Goal: Use online tool/utility: Utilize a website feature to perform a specific function

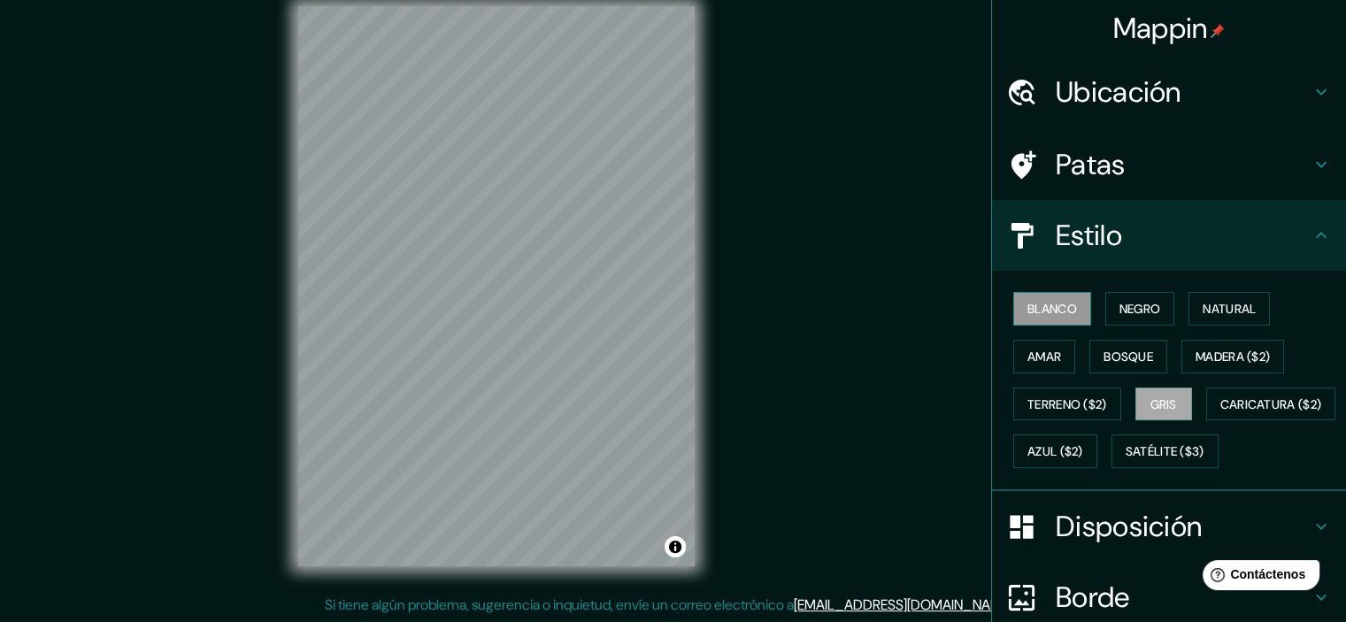
scroll to position [50, 0]
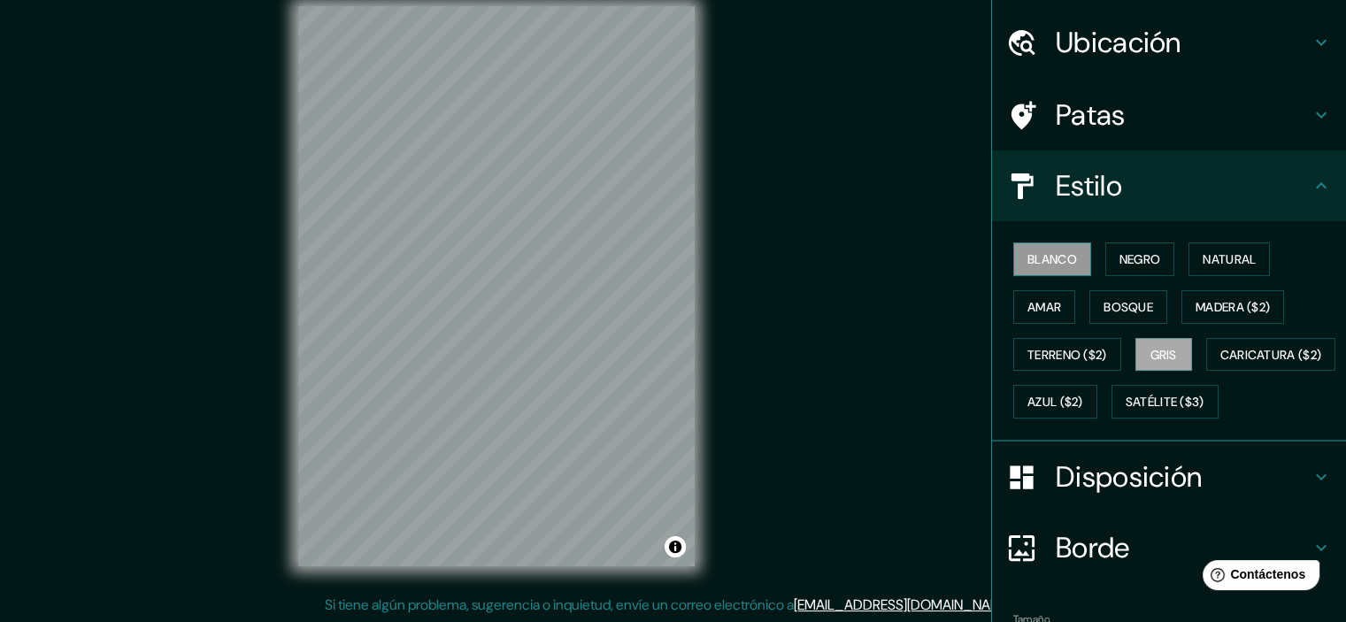
click at [1055, 258] on font "Blanco" at bounding box center [1053, 259] width 50 height 16
click at [1190, 251] on button "Natural" at bounding box center [1229, 260] width 81 height 34
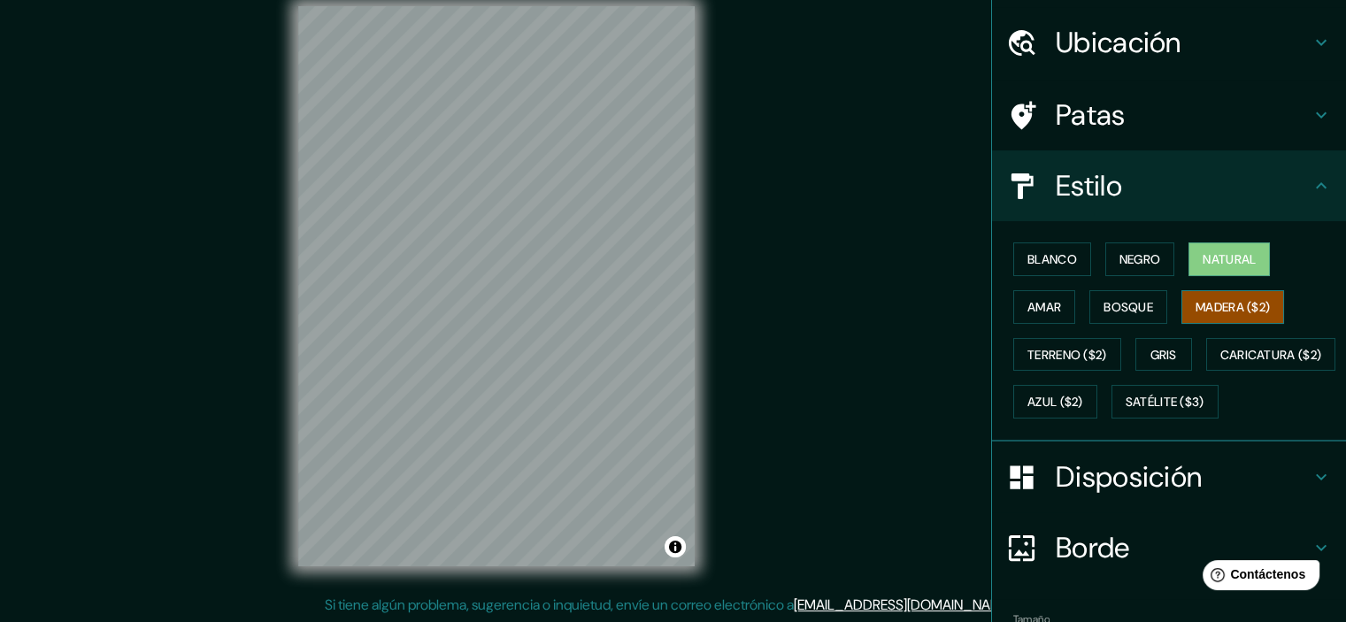
click at [1206, 305] on font "Madera ($2)" at bounding box center [1233, 307] width 74 height 16
click at [1111, 308] on font "Bosque" at bounding box center [1129, 307] width 50 height 16
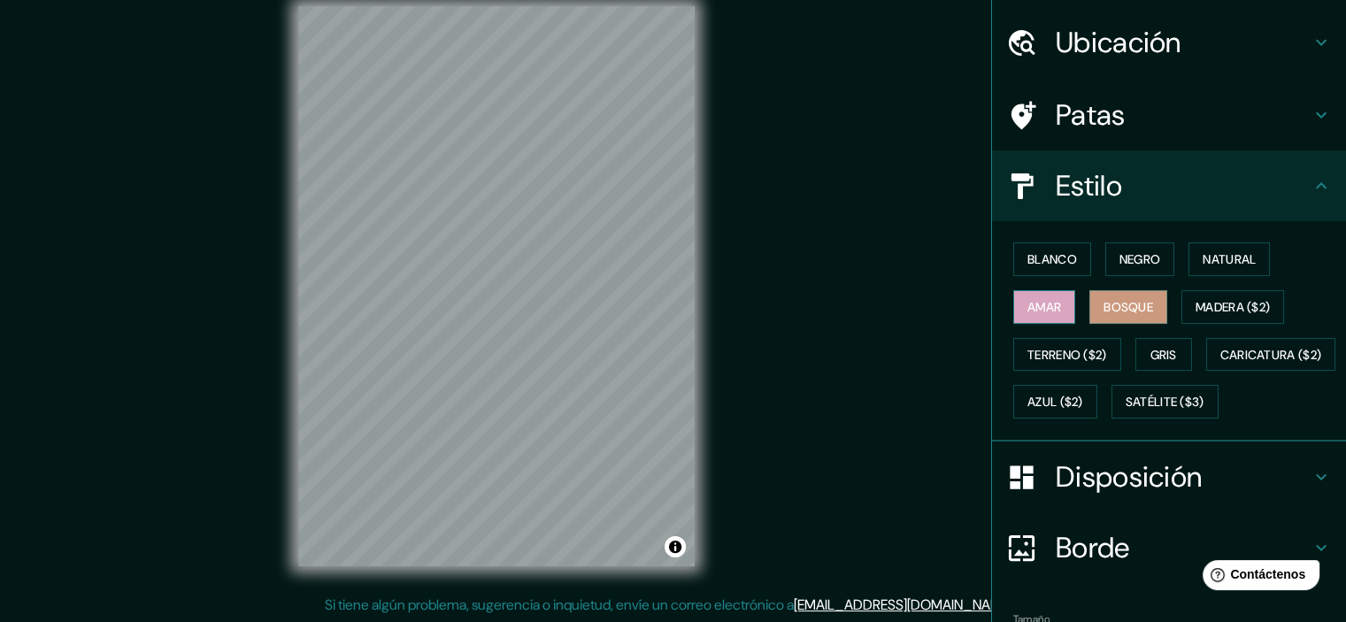
click at [1045, 308] on font "Amar" at bounding box center [1045, 307] width 34 height 16
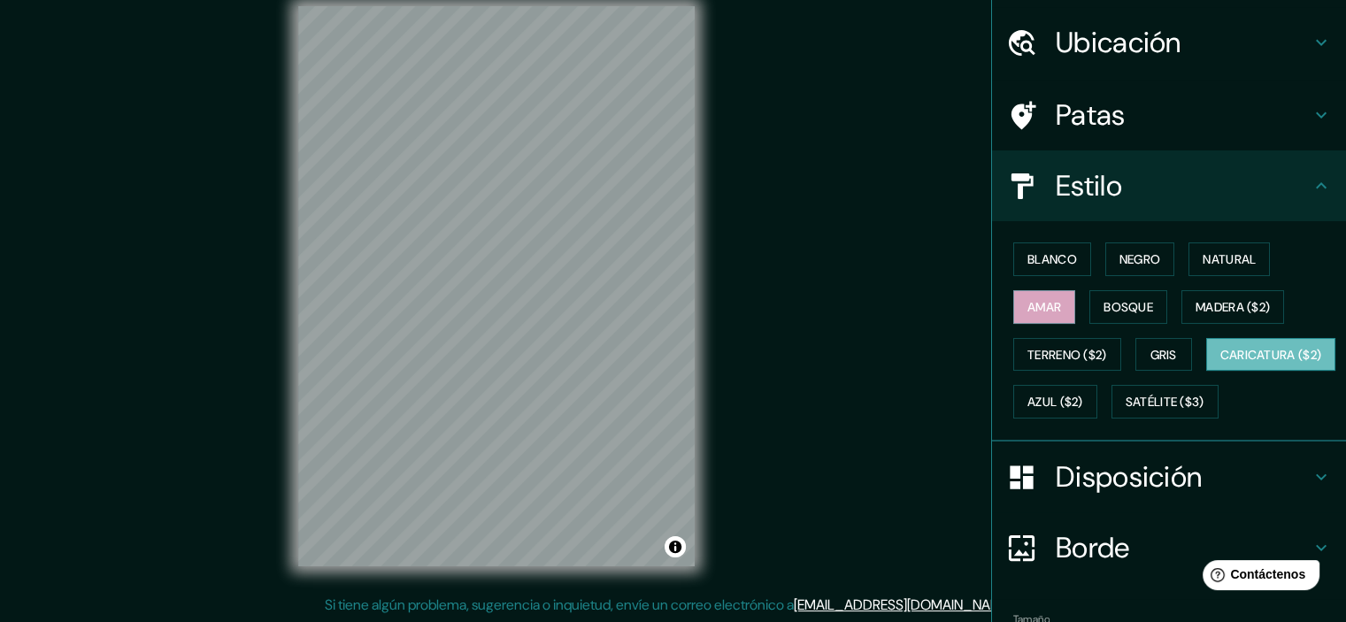
click at [1221, 363] on font "Caricatura ($2)" at bounding box center [1272, 355] width 102 height 16
click at [1084, 399] on font "Azul ($2)" at bounding box center [1056, 403] width 56 height 16
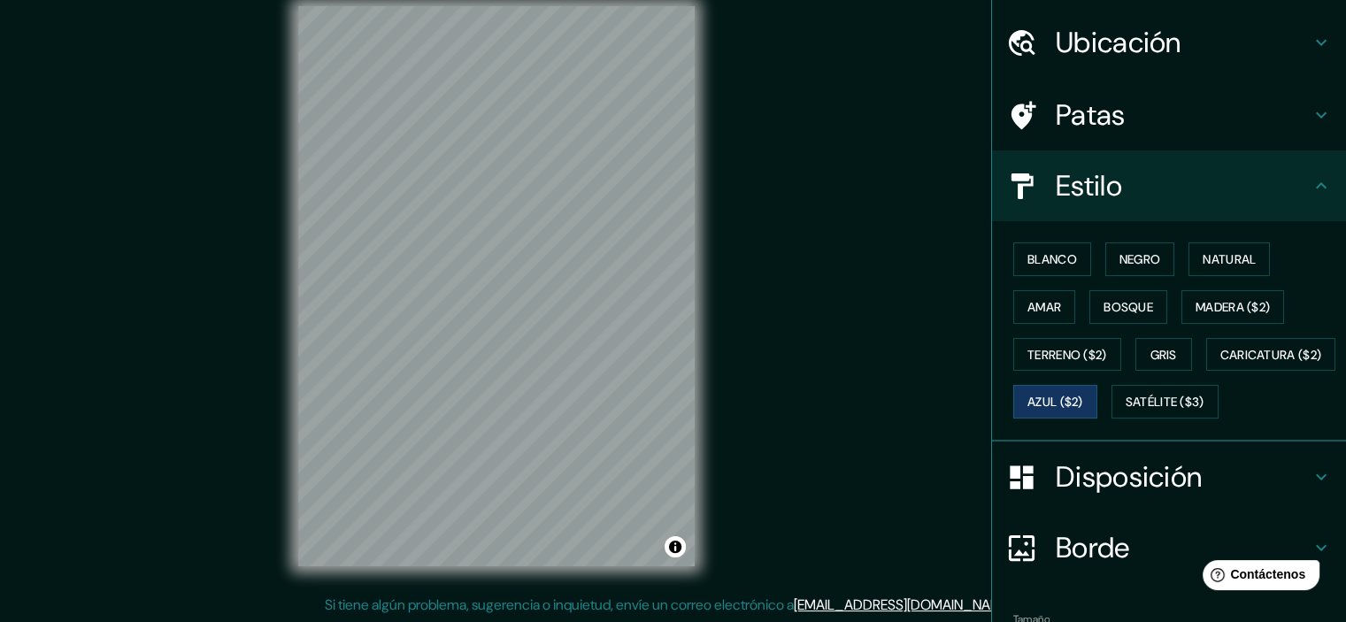
click at [1101, 418] on div "Blanco Negro Natural Amar Bosque Madera ($2) Terreno ($2) Gris Caricatura ($2) …" at bounding box center [1176, 330] width 340 height 190
click at [1126, 411] on font "Satélite ($3)" at bounding box center [1165, 403] width 79 height 16
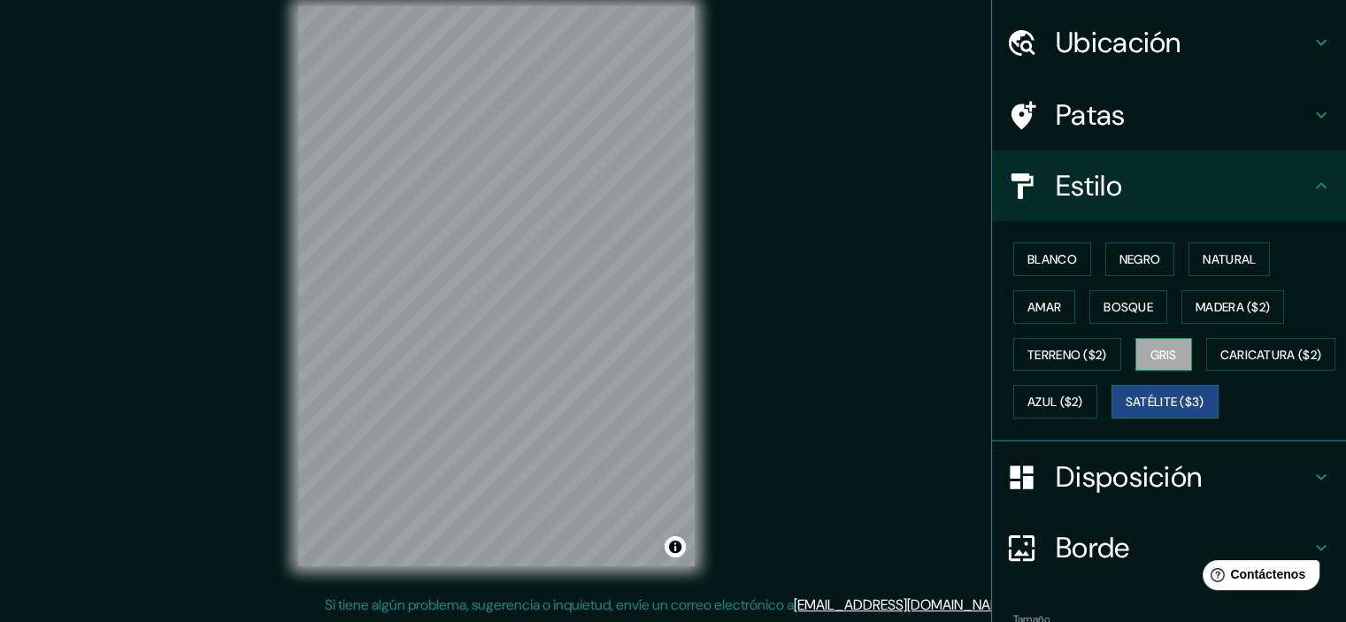
click at [1153, 367] on button "Gris" at bounding box center [1164, 355] width 57 height 34
click at [1085, 356] on font "Terreno ($2)" at bounding box center [1068, 355] width 80 height 16
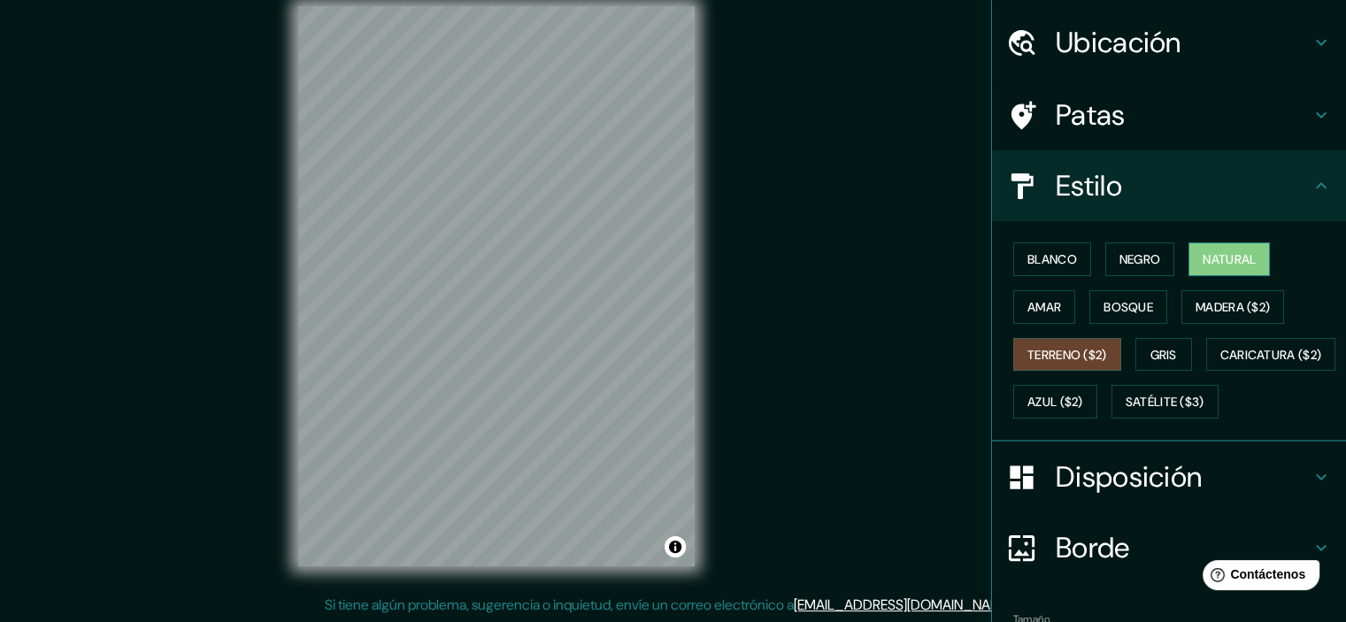
click at [1223, 254] on font "Natural" at bounding box center [1229, 259] width 53 height 16
click at [1060, 254] on font "Blanco" at bounding box center [1053, 259] width 50 height 16
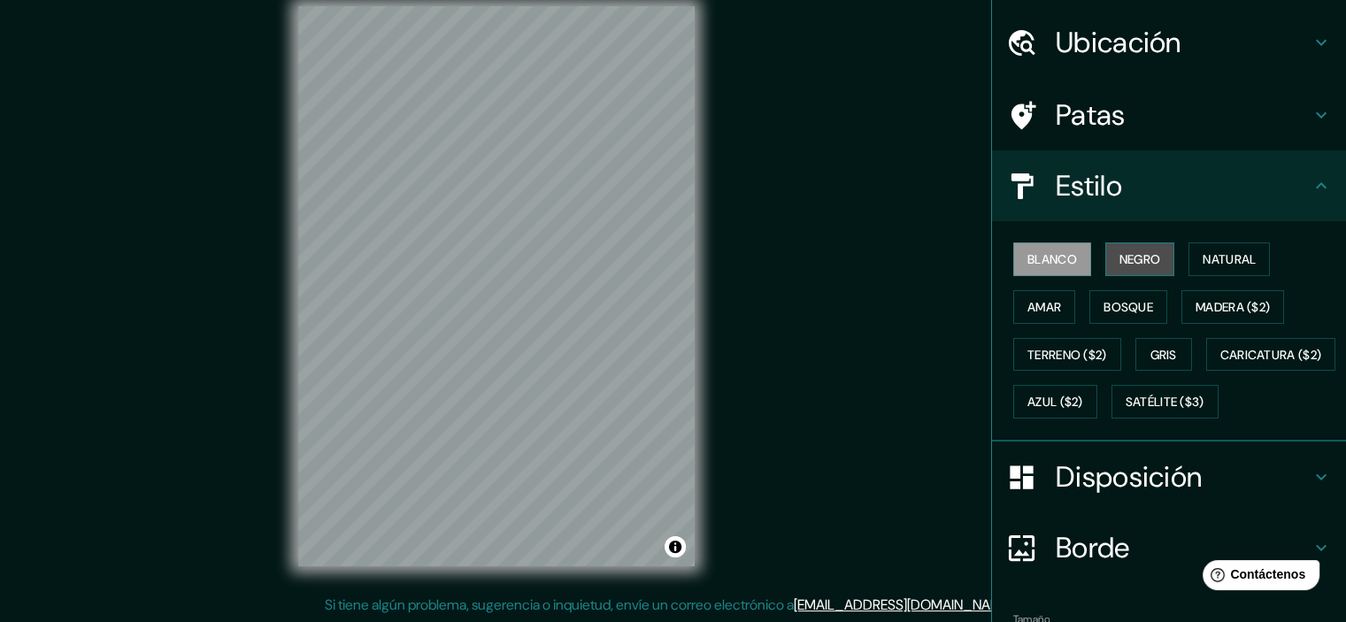
click at [1130, 249] on font "Negro" at bounding box center [1141, 259] width 42 height 23
click at [1066, 261] on button "Blanco" at bounding box center [1053, 260] width 78 height 34
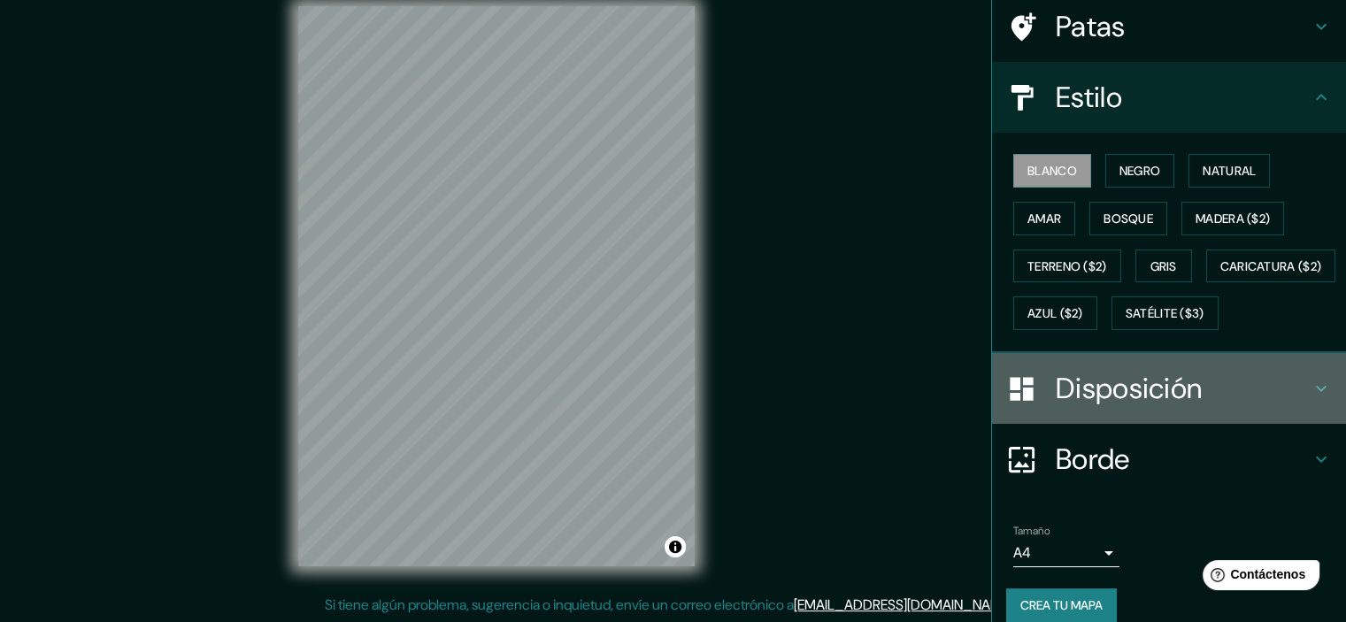
click at [1156, 407] on font "Disposición" at bounding box center [1129, 388] width 146 height 37
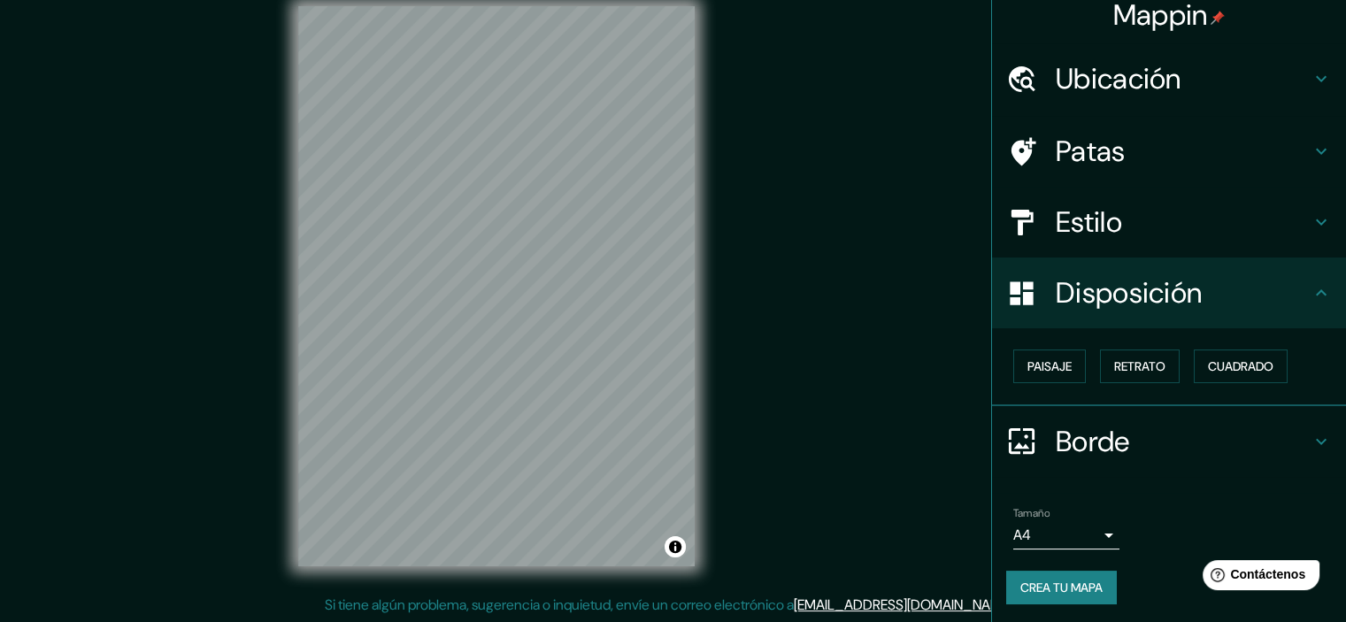
scroll to position [14, 0]
click at [1059, 367] on font "Paisaje" at bounding box center [1050, 366] width 44 height 16
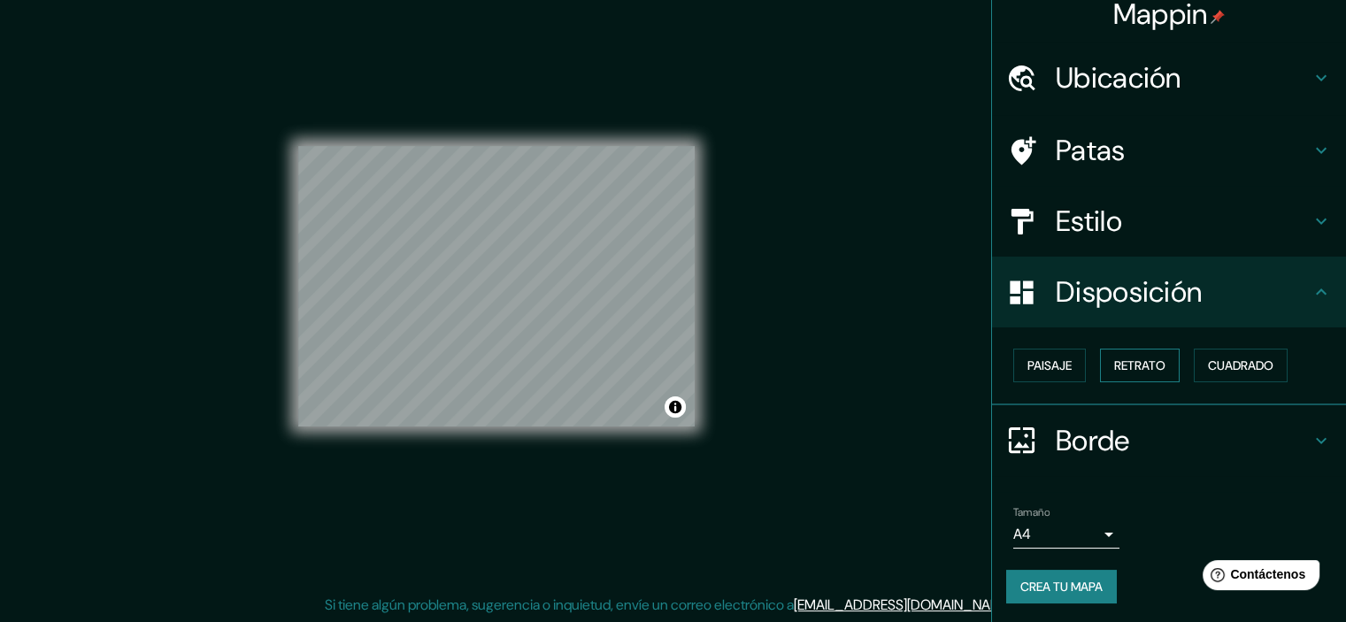
click at [1130, 356] on font "Retrato" at bounding box center [1139, 365] width 51 height 23
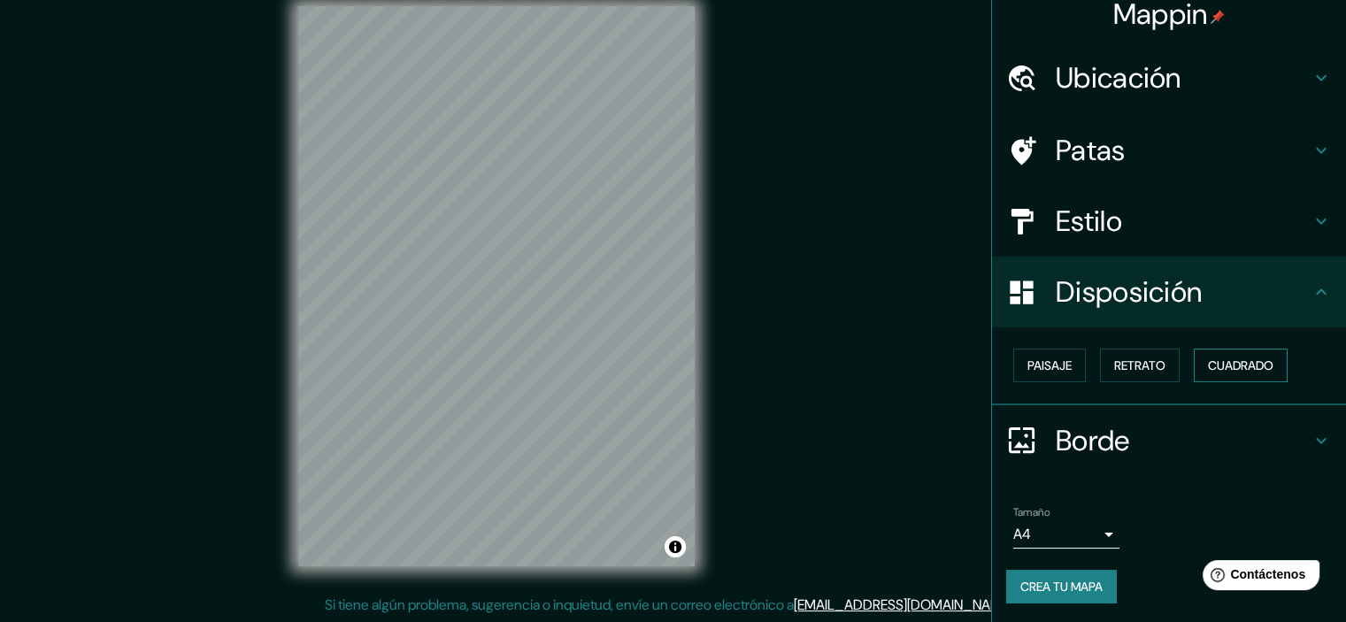
click at [1246, 374] on font "Cuadrado" at bounding box center [1241, 365] width 66 height 23
